Goal: Task Accomplishment & Management: Complete application form

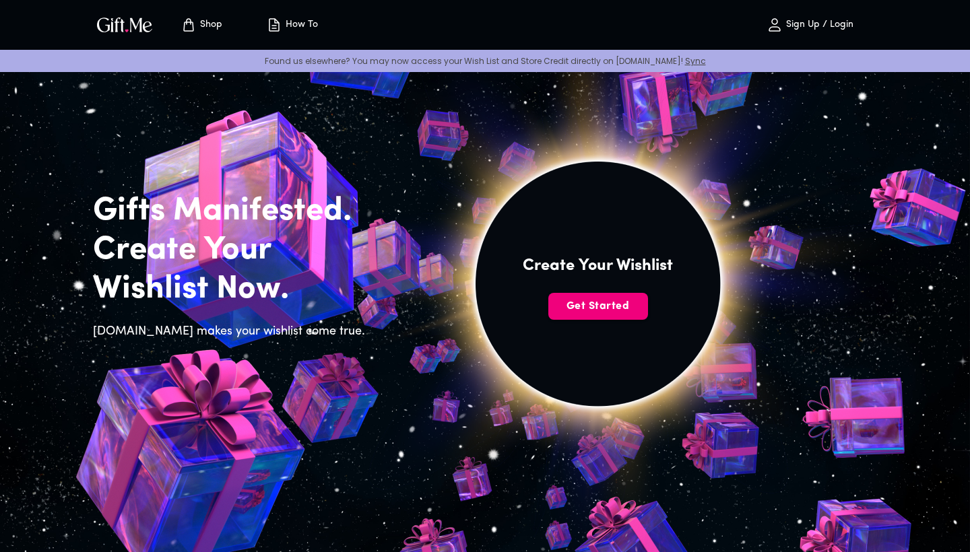
click at [616, 302] on span "Get Started" at bounding box center [598, 306] width 100 height 15
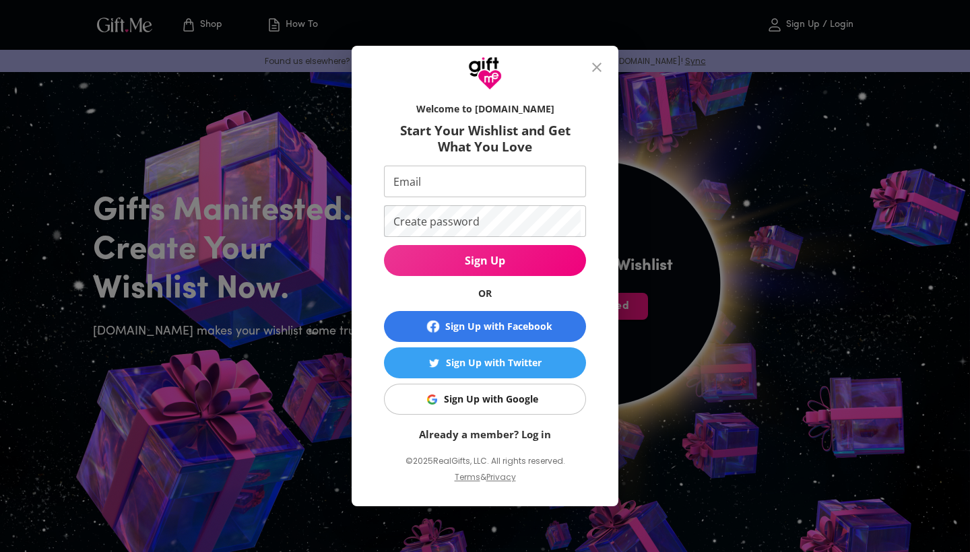
click at [519, 399] on div "Sign Up with Google" at bounding box center [491, 399] width 94 height 15
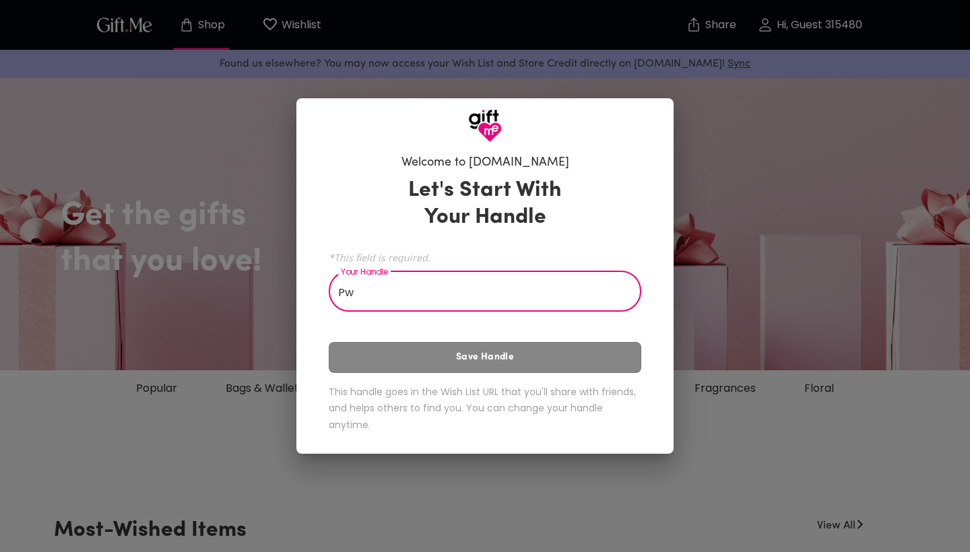
type input "P"
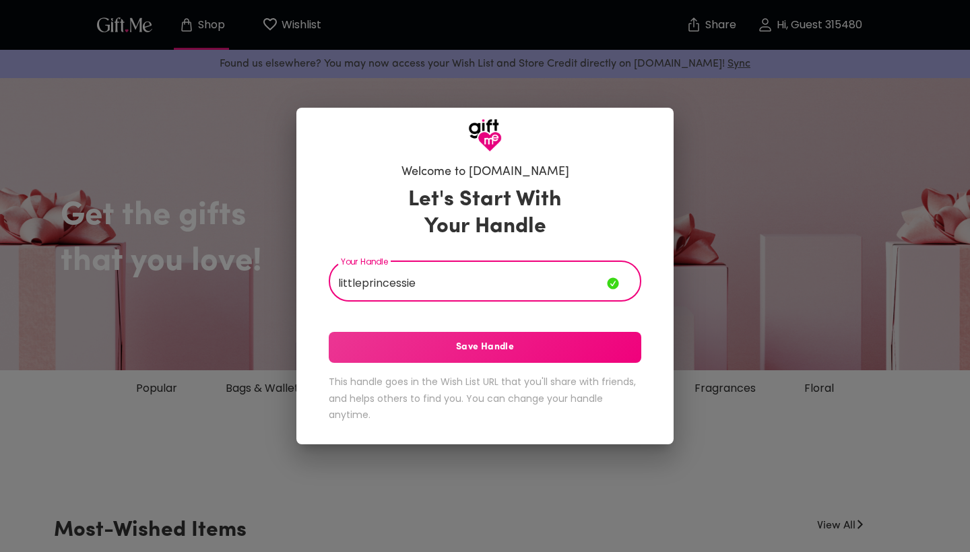
type input "littleprincessie"
click at [438, 344] on span "Save Handle" at bounding box center [485, 347] width 313 height 15
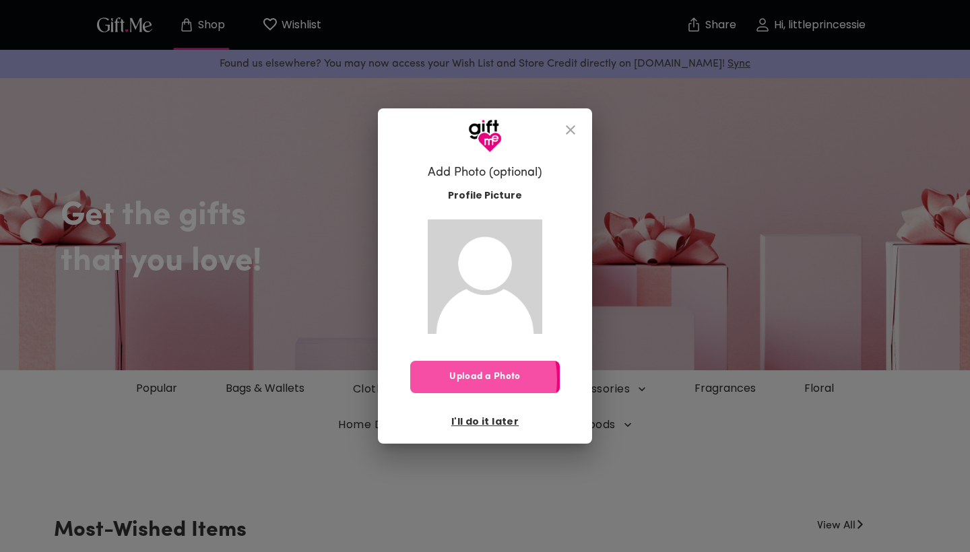
click at [456, 379] on span "Upload a Photo" at bounding box center [485, 377] width 150 height 15
click at [471, 362] on button "Upload a Photo" at bounding box center [485, 377] width 150 height 32
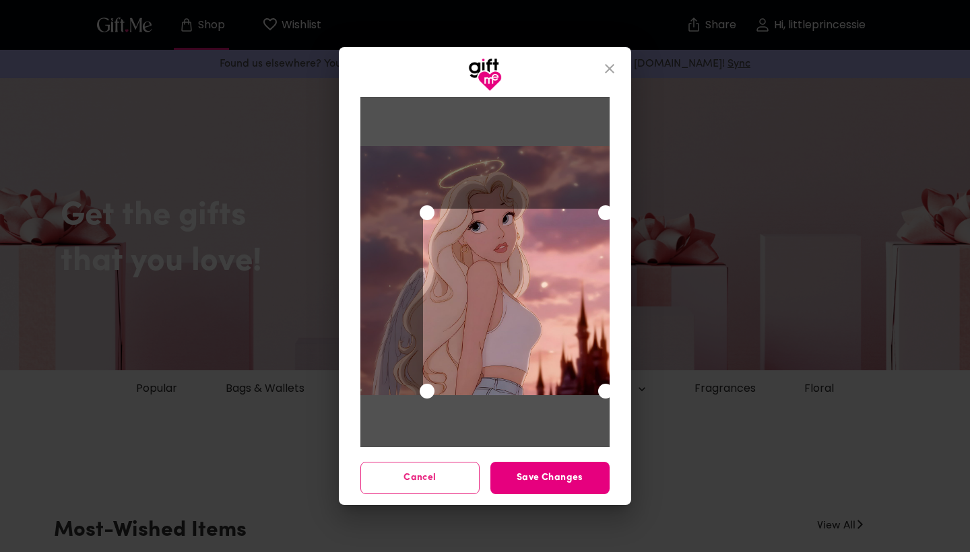
click at [362, 161] on div at bounding box center [484, 270] width 249 height 249
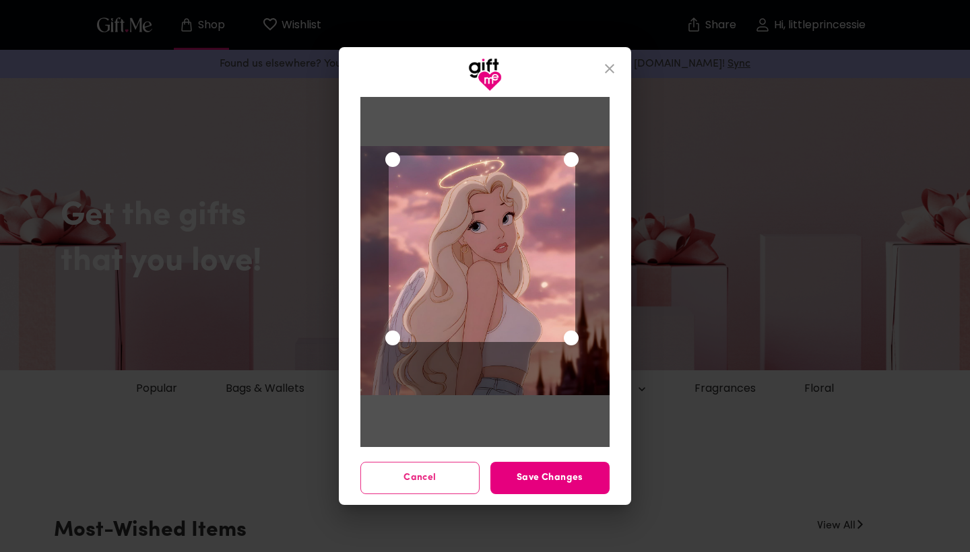
click at [478, 212] on div "Use the arrow keys to move the crop selection area" at bounding box center [482, 249] width 187 height 187
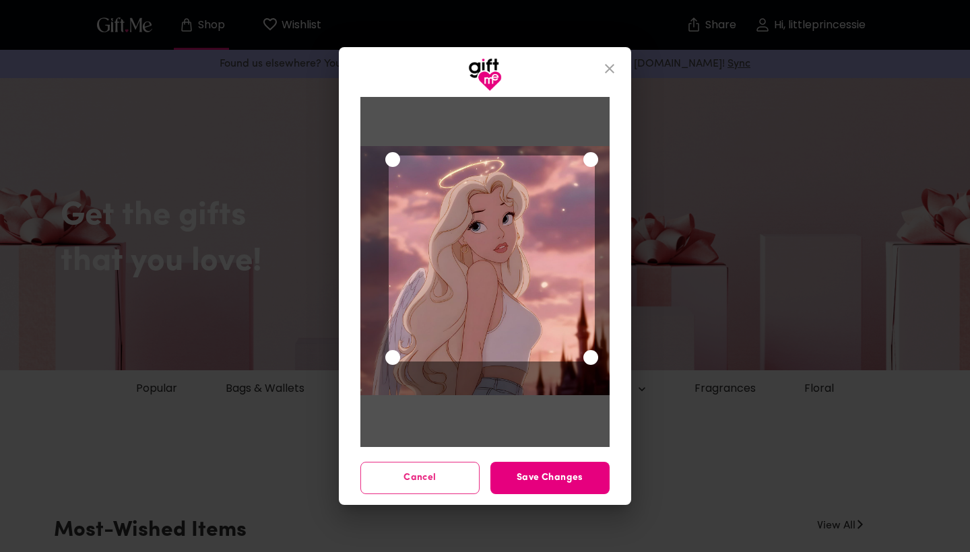
click at [592, 376] on div at bounding box center [484, 270] width 249 height 249
click at [570, 478] on span "Save Changes" at bounding box center [549, 478] width 119 height 15
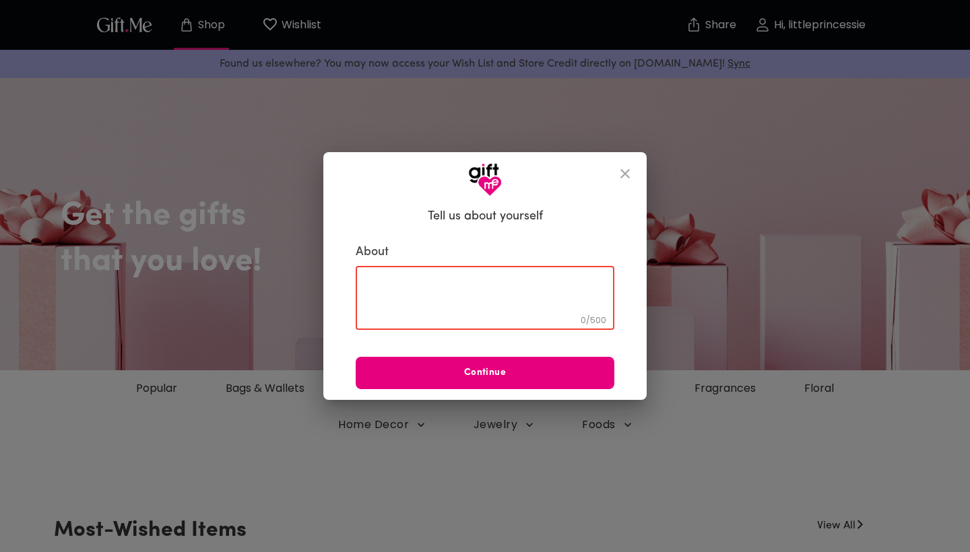
click at [457, 286] on textarea at bounding box center [485, 298] width 240 height 38
type textarea "."
click at [628, 171] on icon "close" at bounding box center [624, 173] width 9 height 9
